Goal: Task Accomplishment & Management: Manage account settings

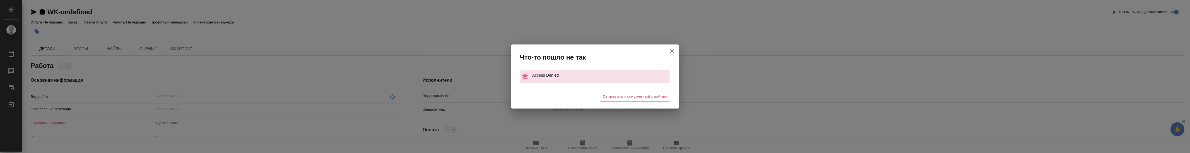
type textarea "x"
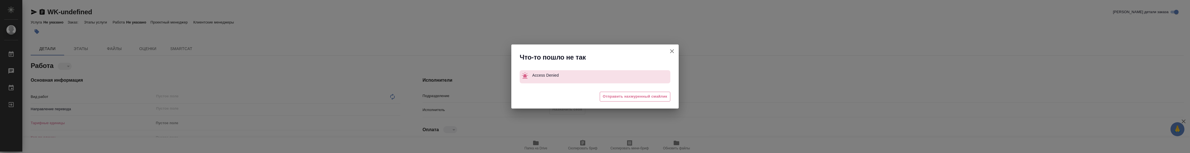
type textarea "x"
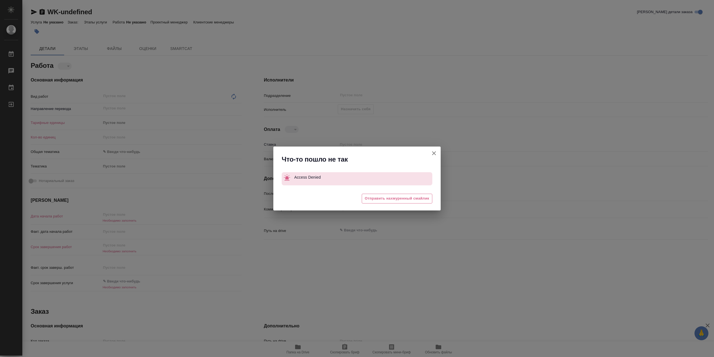
type textarea "x"
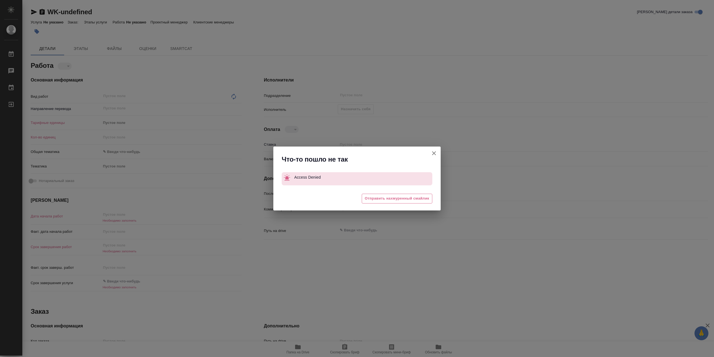
drag, startPoint x: 0, startPoint y: 0, endPoint x: 556, endPoint y: 178, distance: 583.8
click at [550, 152] on div "Что-то пошло не так Access Denied 😩 Отправить нахмуренный смайлик" at bounding box center [357, 178] width 714 height 357
click at [436, 152] on icon "button" at bounding box center [434, 153] width 7 height 7
type textarea "x"
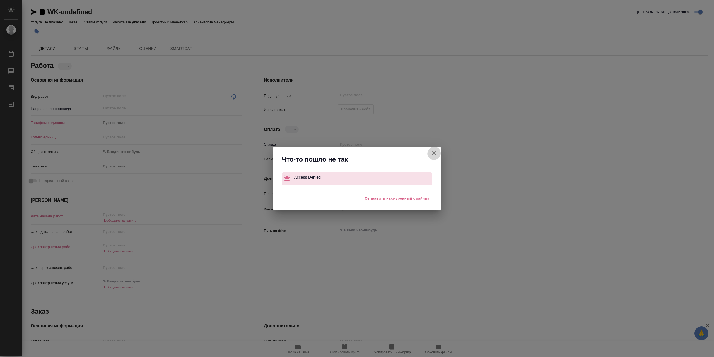
type textarea "x"
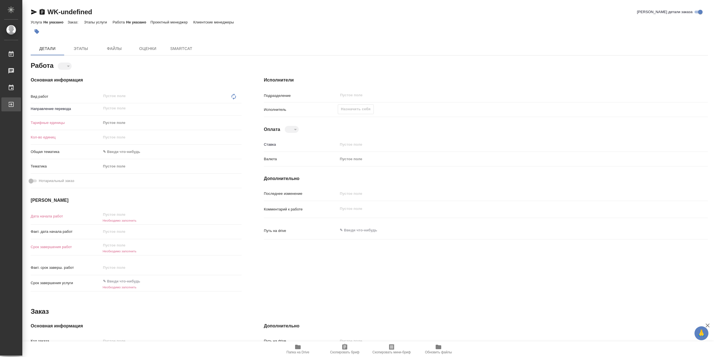
type textarea "x"
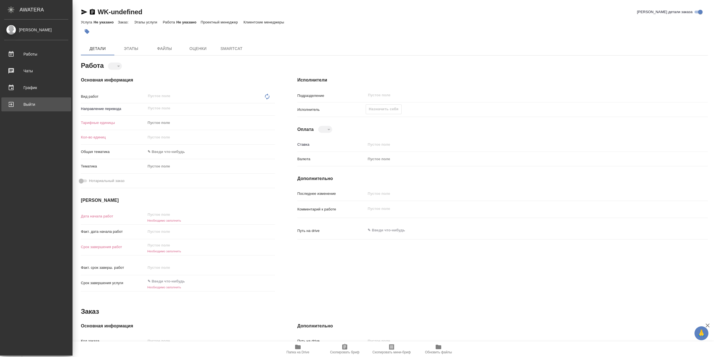
type textarea "x"
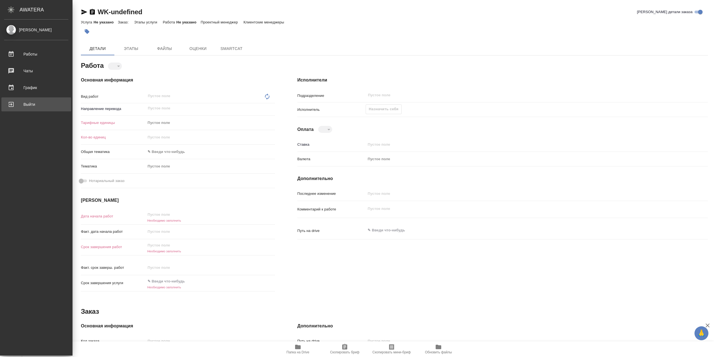
click at [26, 108] on div "Выйти" at bounding box center [36, 104] width 64 height 8
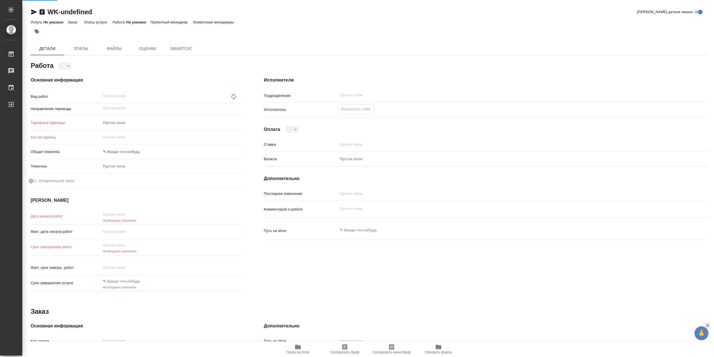
type textarea "x"
